Goal: Task Accomplishment & Management: Use online tool/utility

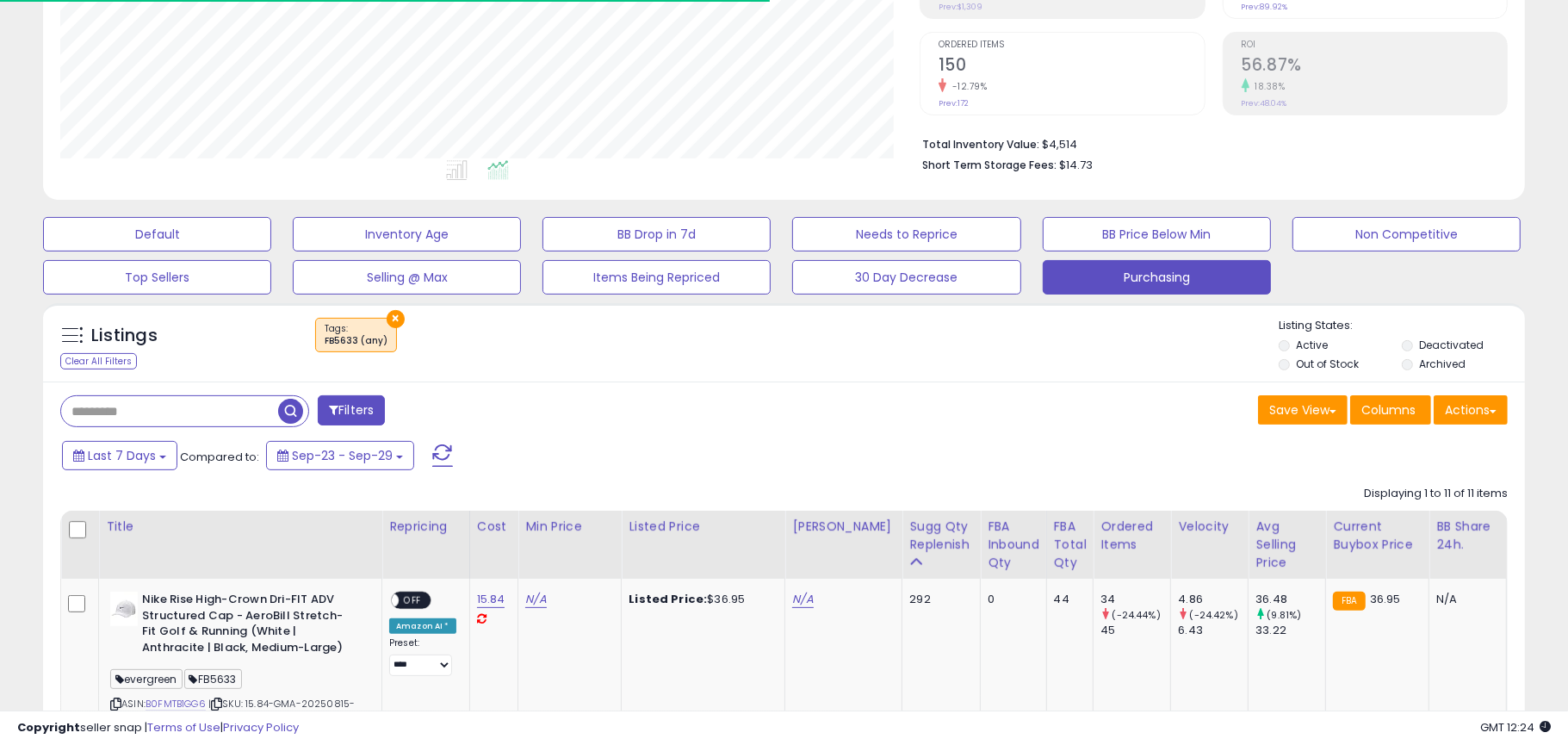
scroll to position [353, 859]
click at [390, 314] on button "×" at bounding box center [395, 319] width 18 height 18
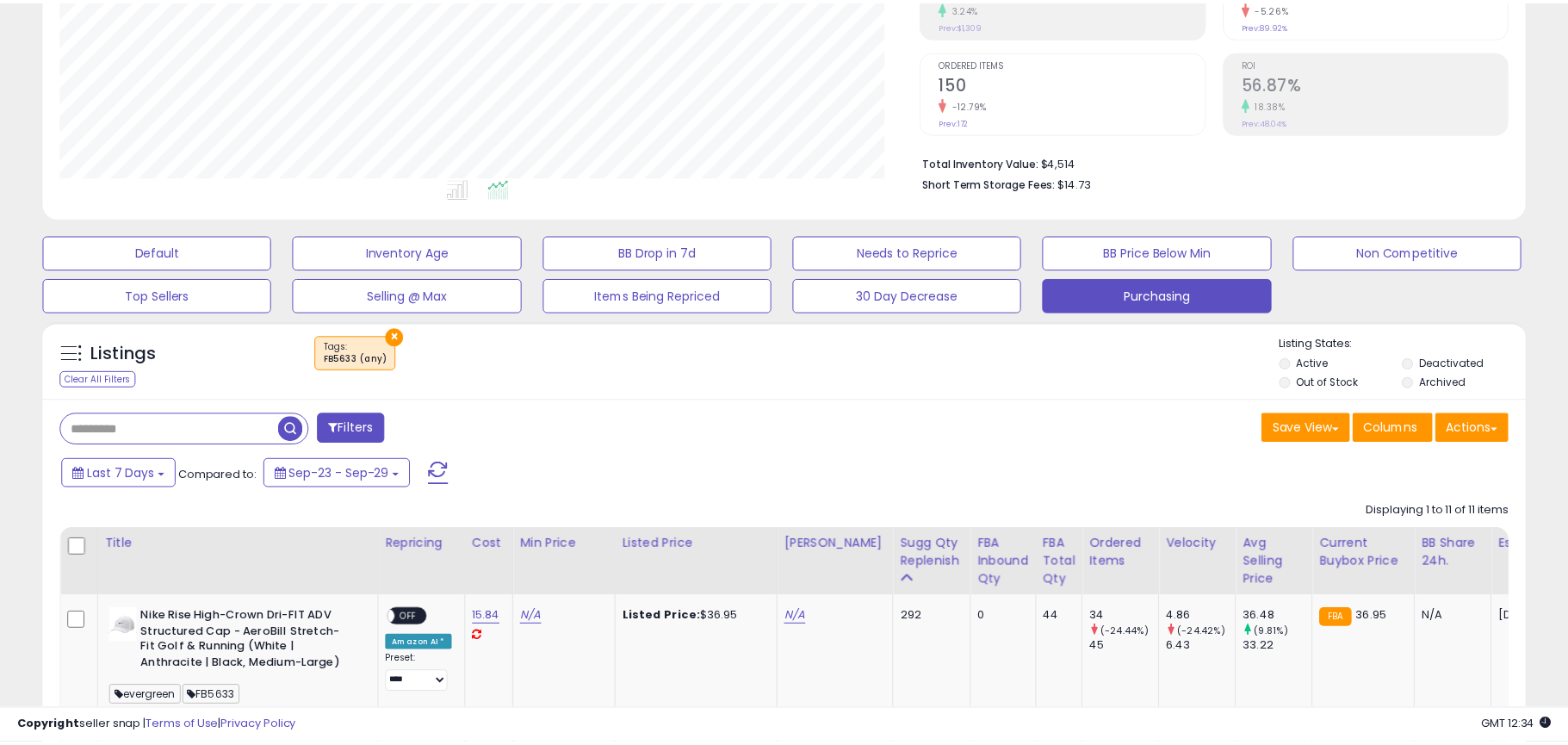
scroll to position [353, 867]
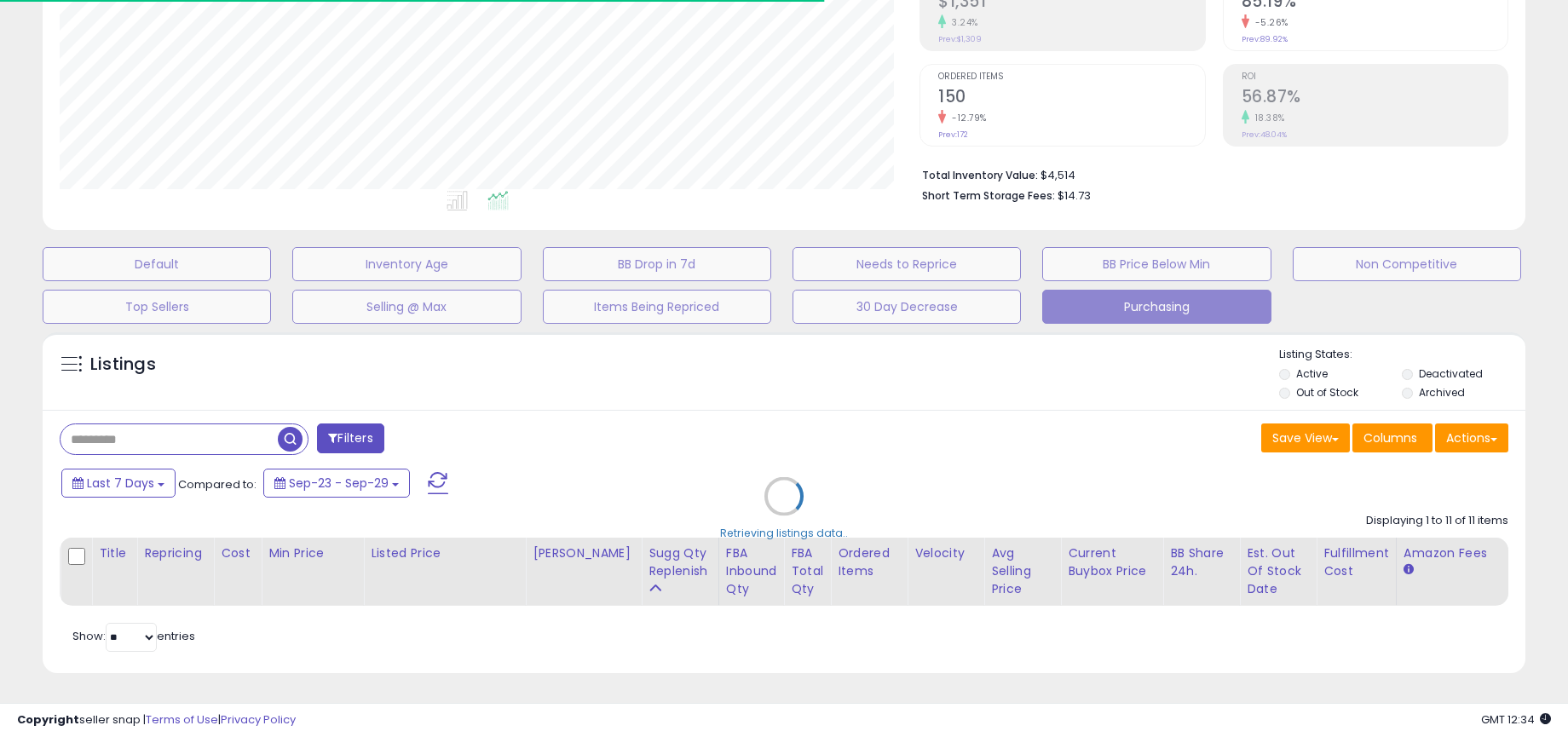
click at [1446, 377] on div "Retrieving listings data.." at bounding box center [784, 509] width 1509 height 371
click at [1430, 377] on div "Retrieving listings data.." at bounding box center [784, 509] width 1509 height 371
click at [1420, 374] on div "Retrieving listings data.." at bounding box center [784, 509] width 1509 height 371
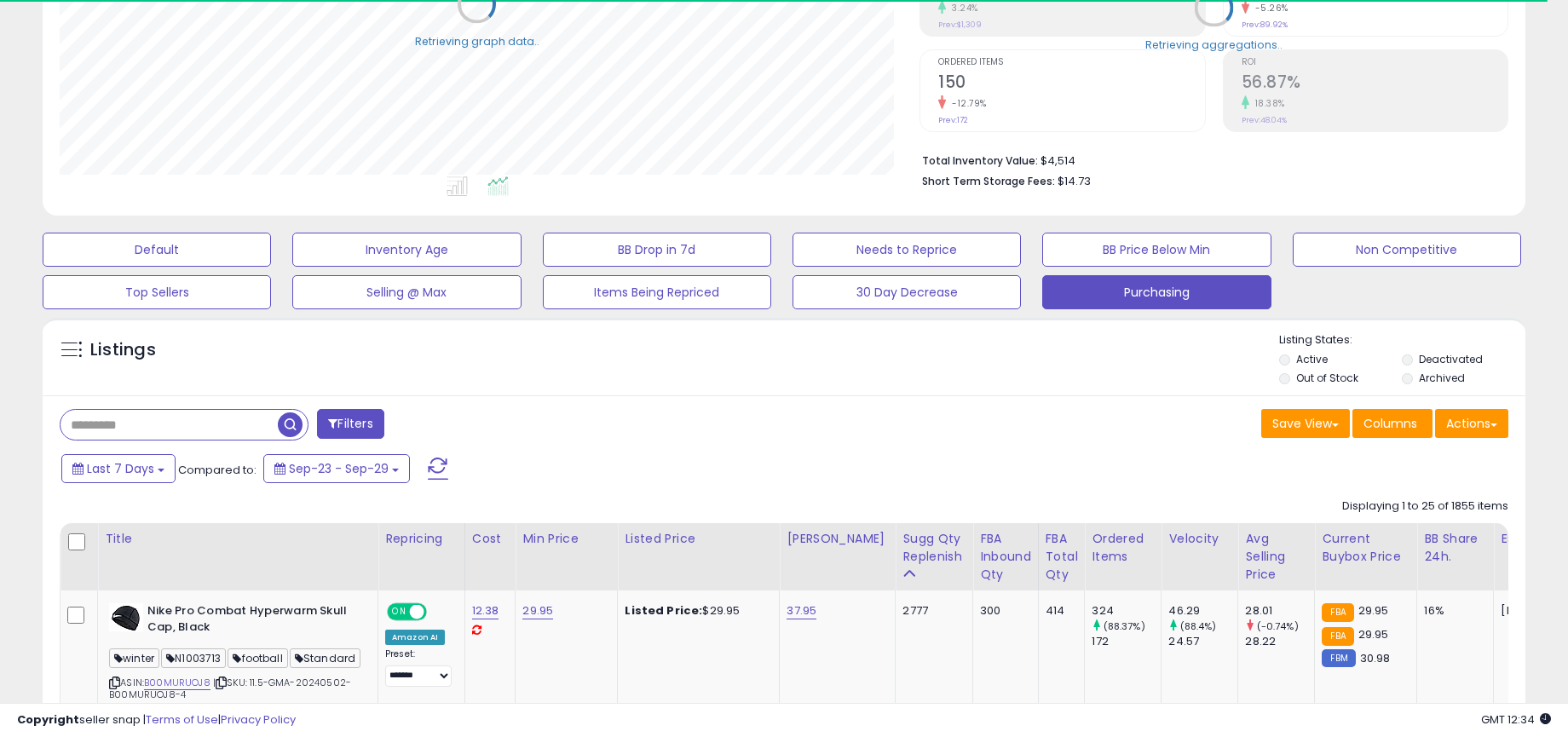
click at [1419, 354] on label "Deactivated" at bounding box center [1450, 360] width 64 height 15
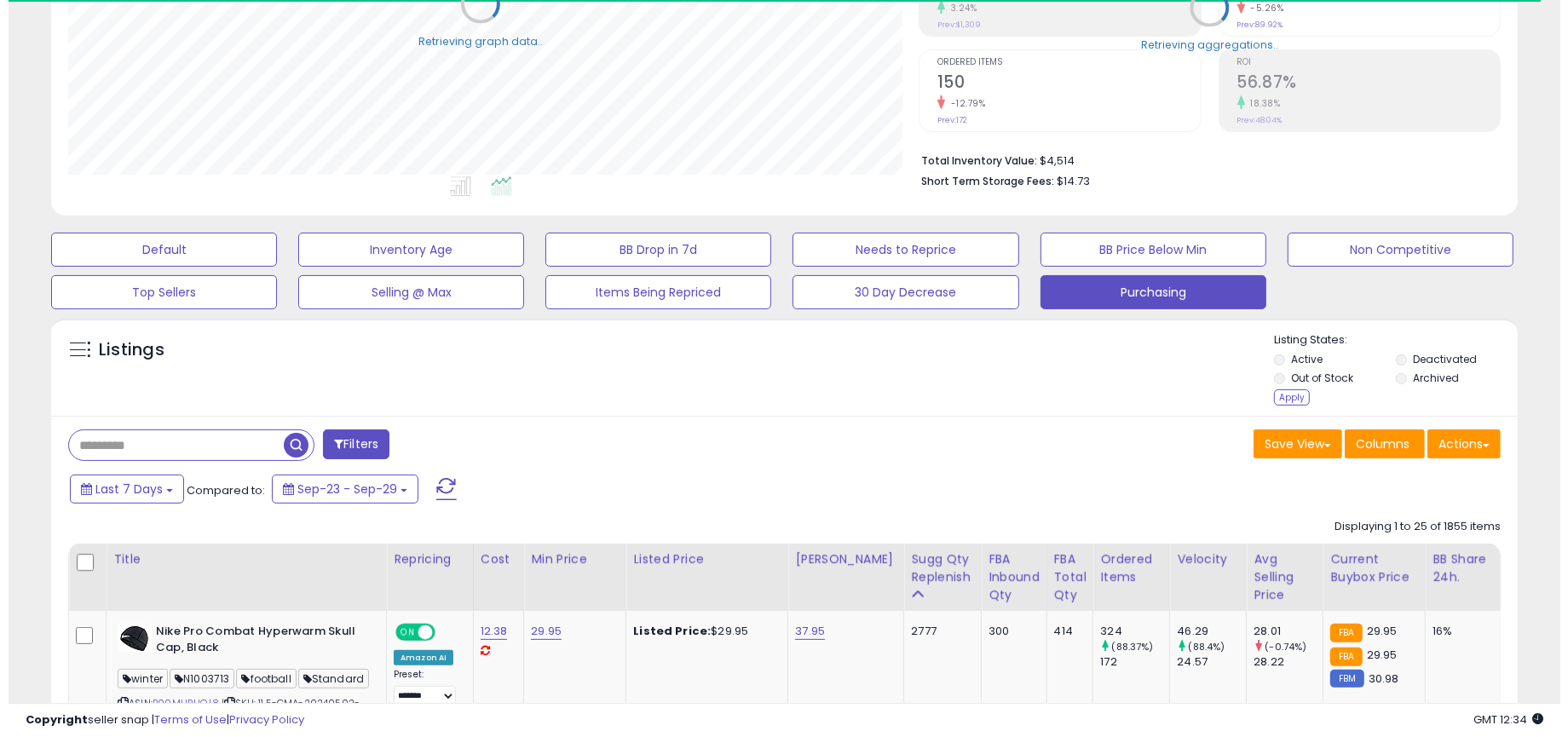
scroll to position [851698, 851395]
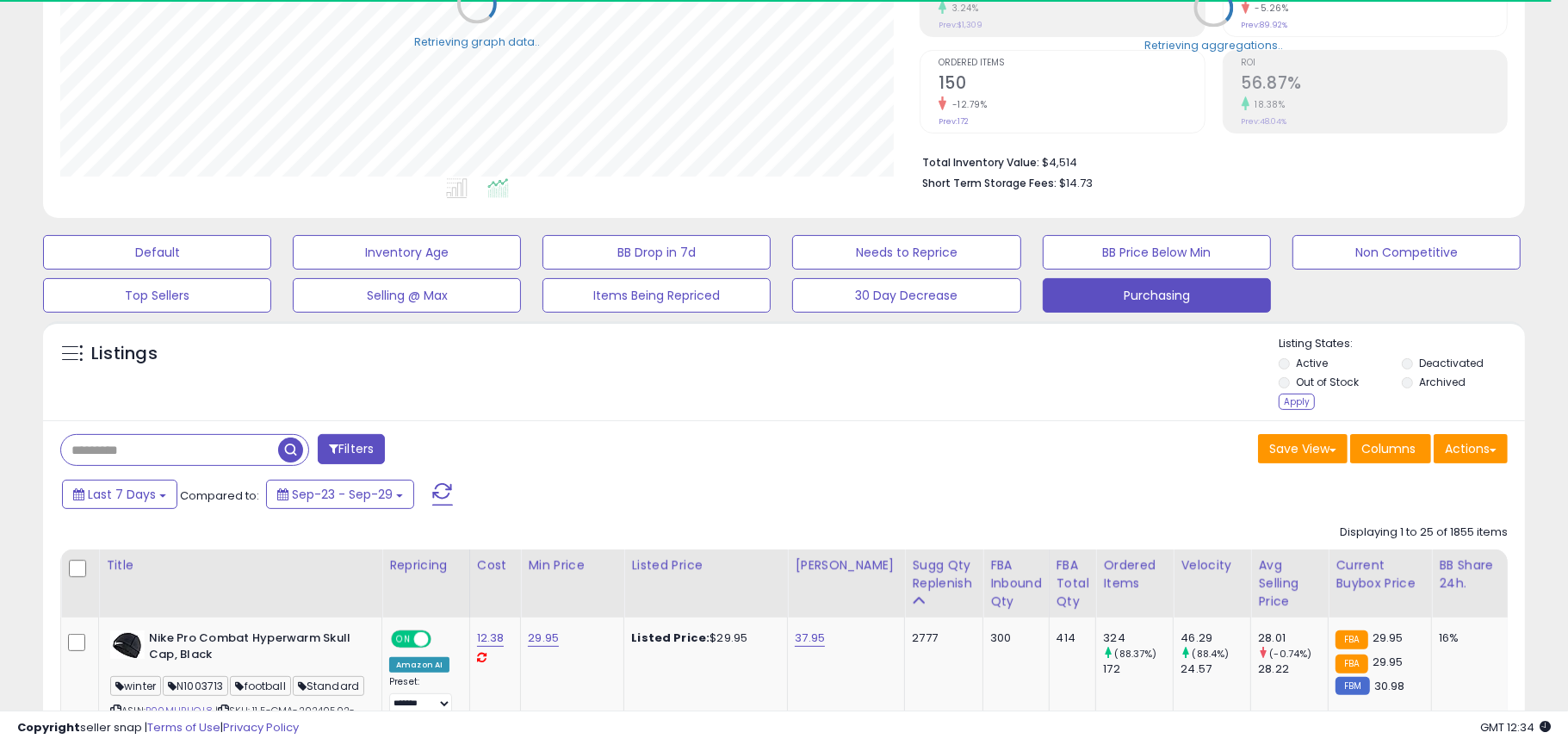
click at [1416, 380] on li "Archived" at bounding box center [1461, 384] width 121 height 19
click at [1295, 403] on div "Apply" at bounding box center [1296, 401] width 37 height 16
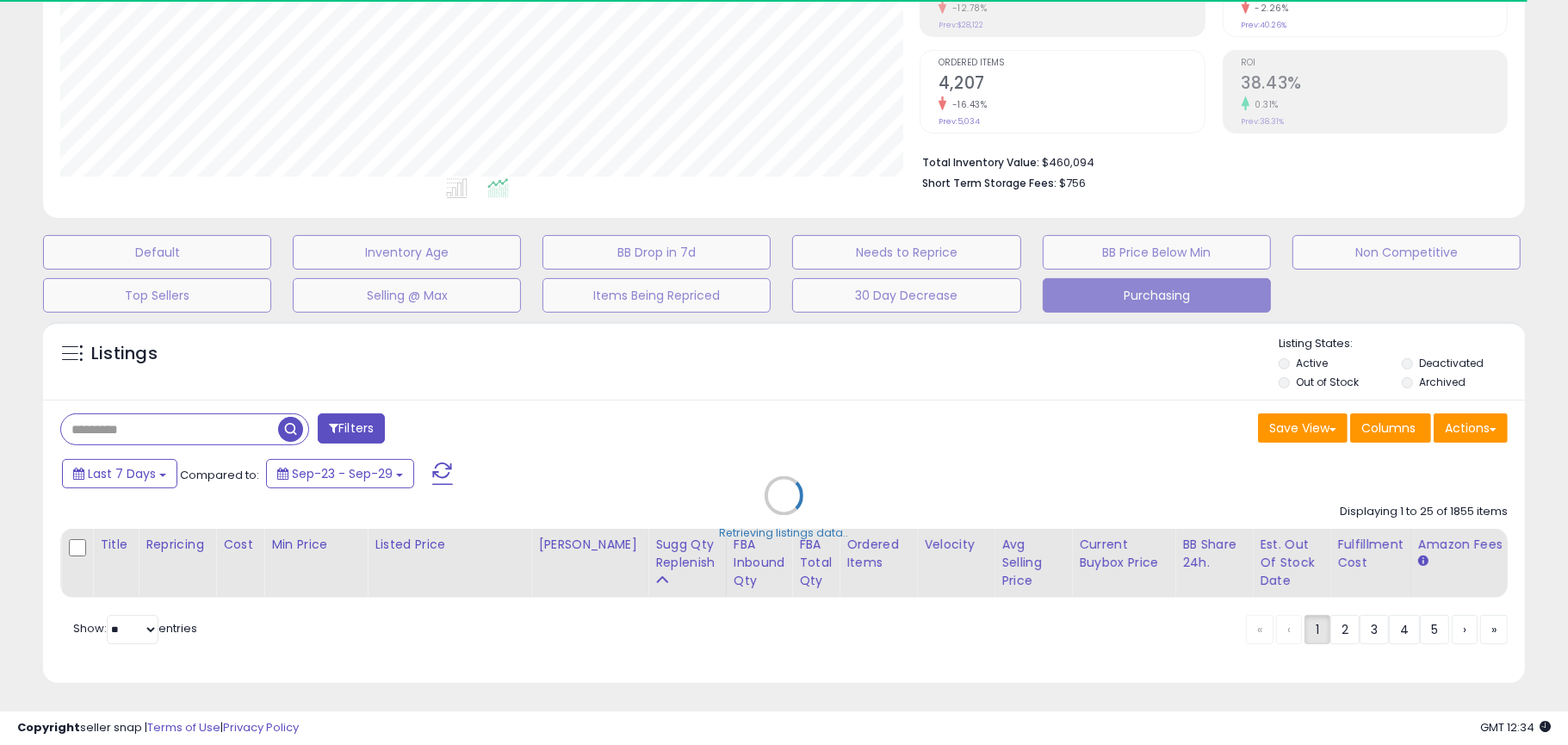
scroll to position [353, 859]
click at [191, 425] on div "Retrieving listings data.." at bounding box center [783, 509] width 1507 height 392
click at [192, 416] on div "Retrieving listings data.." at bounding box center [783, 509] width 1507 height 392
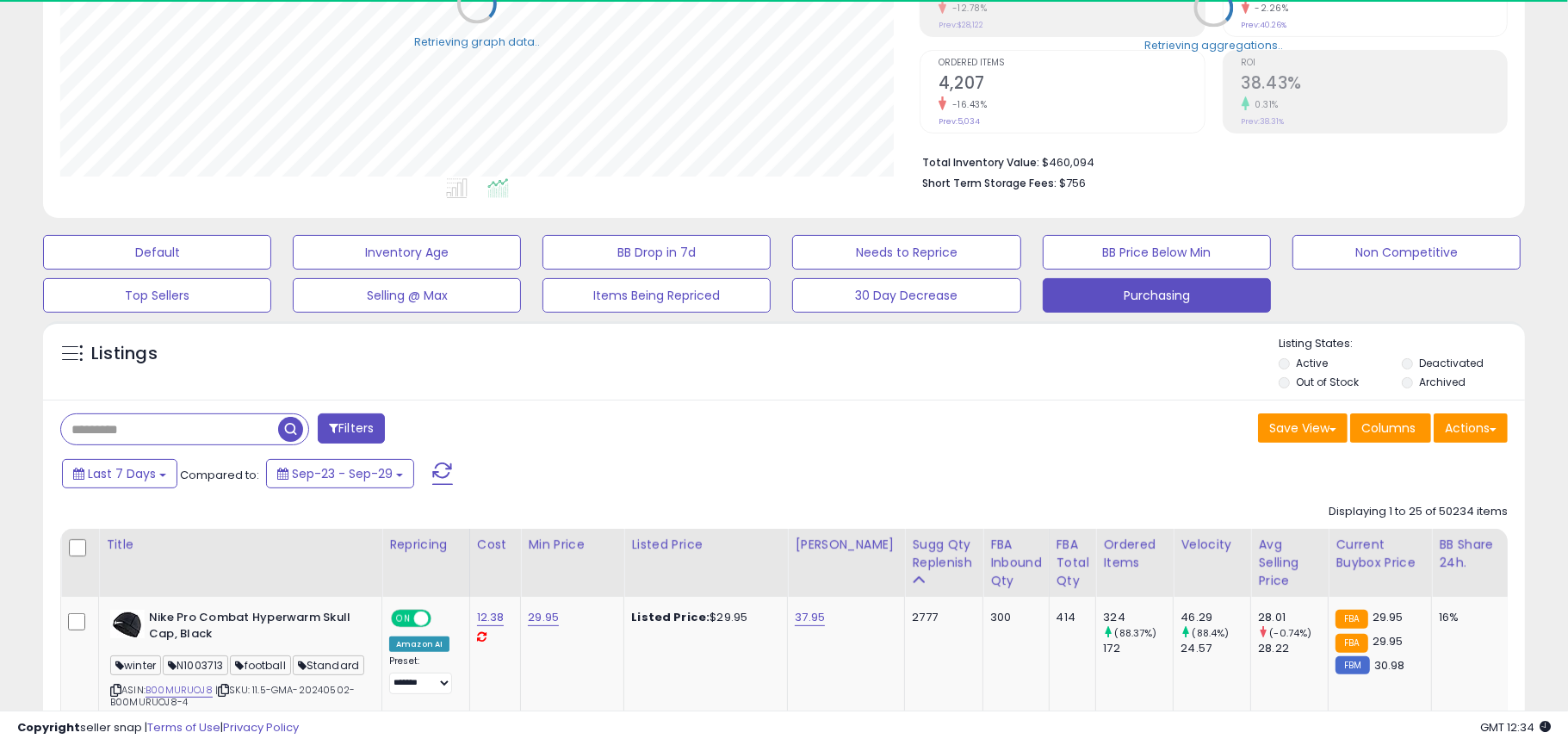
click at [200, 425] on input "text" at bounding box center [170, 429] width 217 height 30
paste input "**********"
type input "**********"
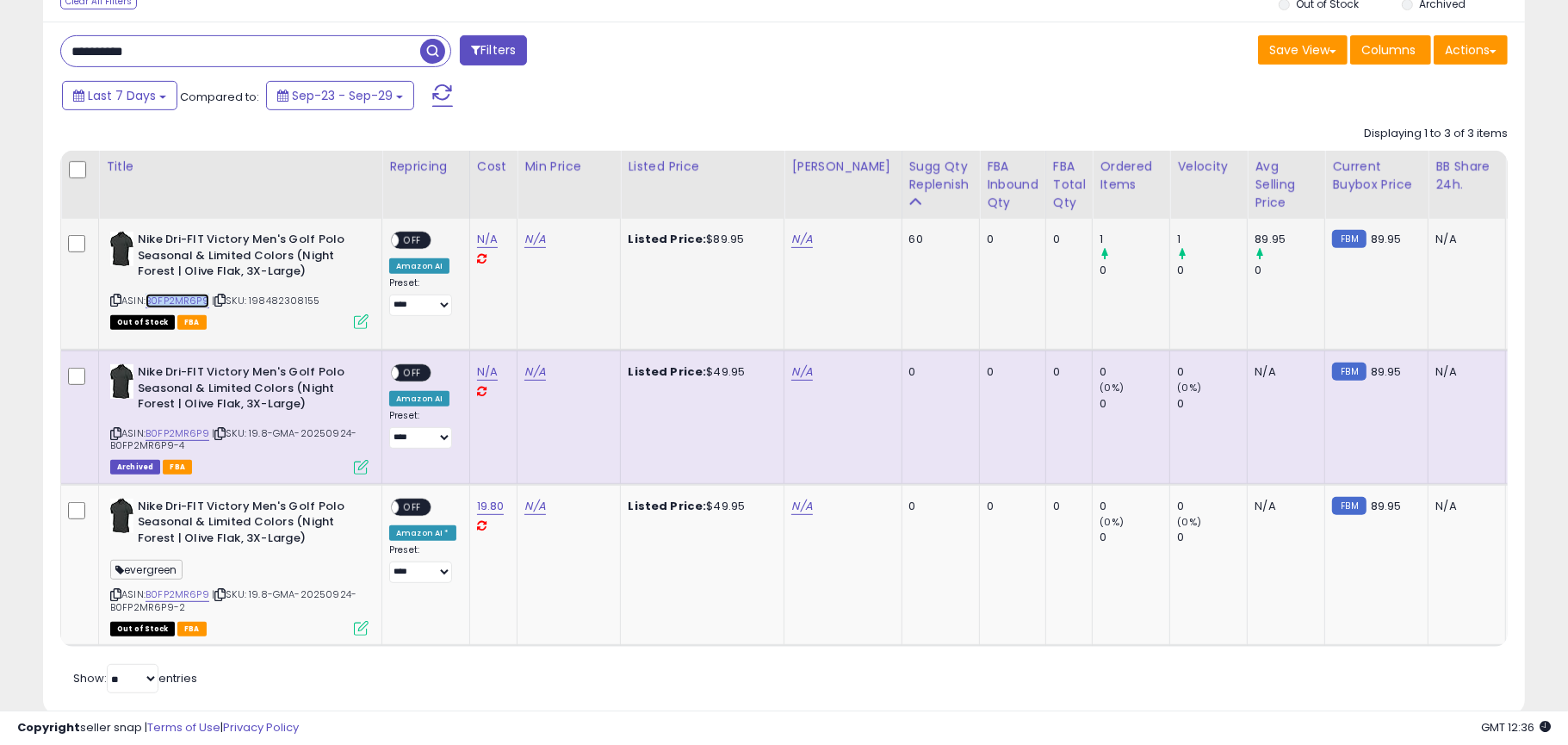
copy link "B0FP2MR6P9"
